Goal: Task Accomplishment & Management: Manage account settings

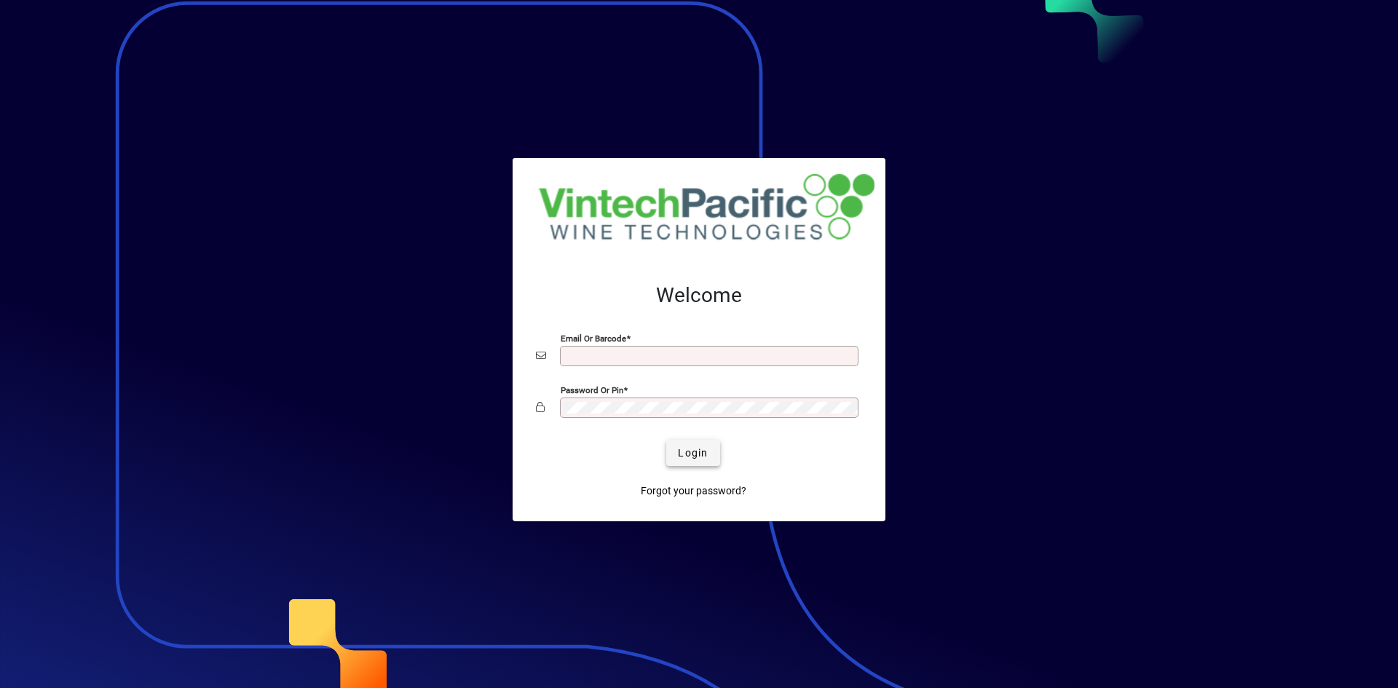
type input "**********"
click at [687, 450] on span "Login" at bounding box center [693, 453] width 30 height 15
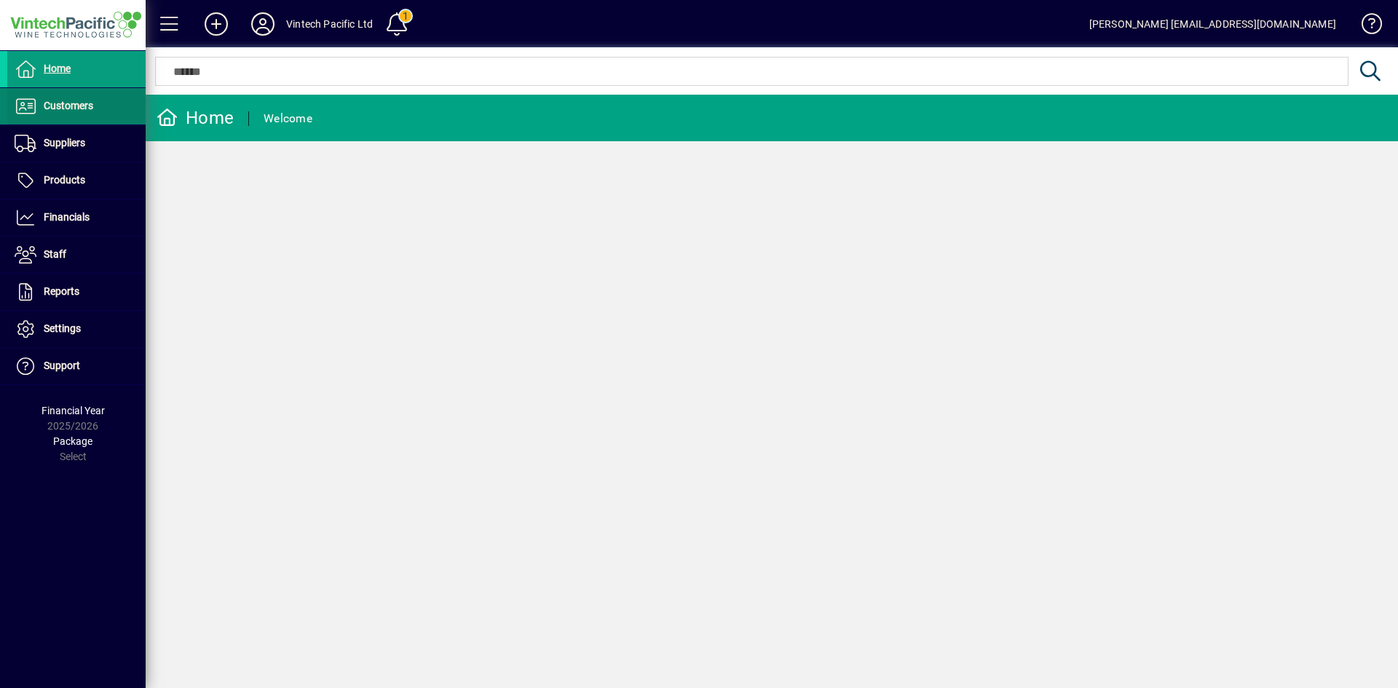
click at [60, 116] on span at bounding box center [76, 106] width 138 height 35
